Goal: Task Accomplishment & Management: Manage account settings

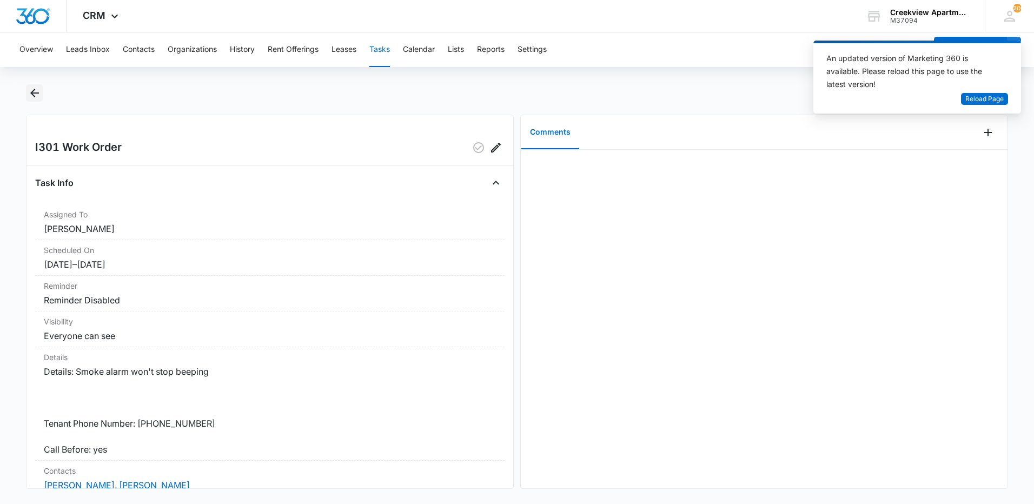
click at [34, 100] on button "Back" at bounding box center [34, 92] width 17 height 17
